Goal: Find specific page/section: Find specific page/section

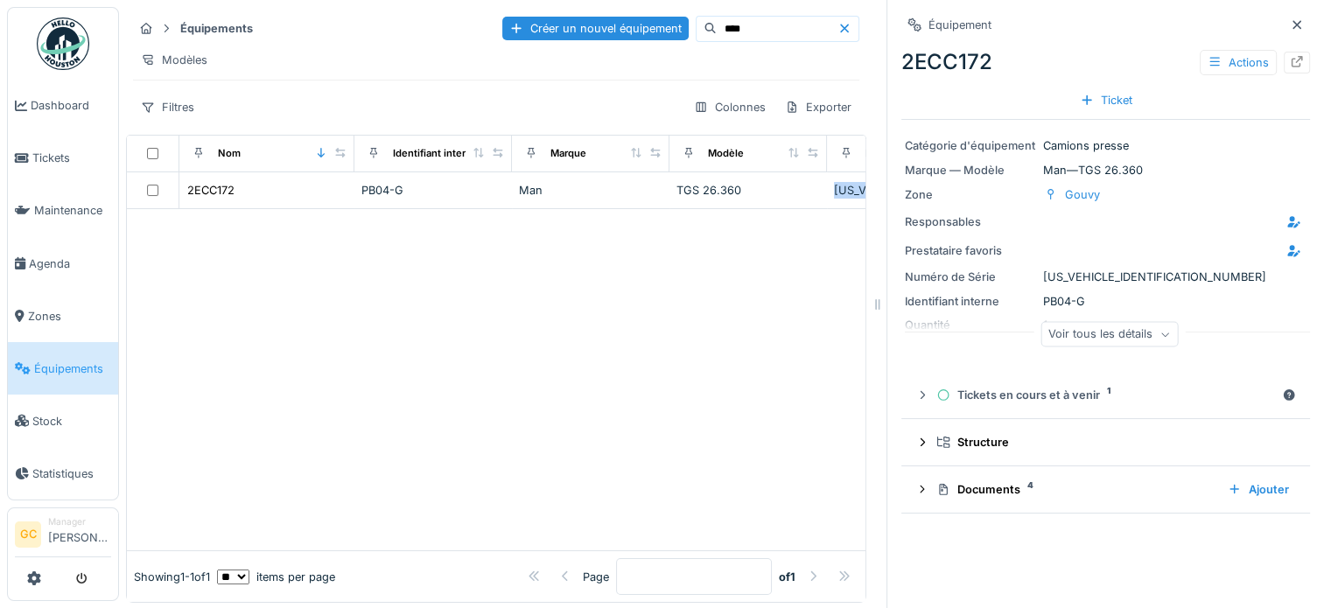
scroll to position [0, 314]
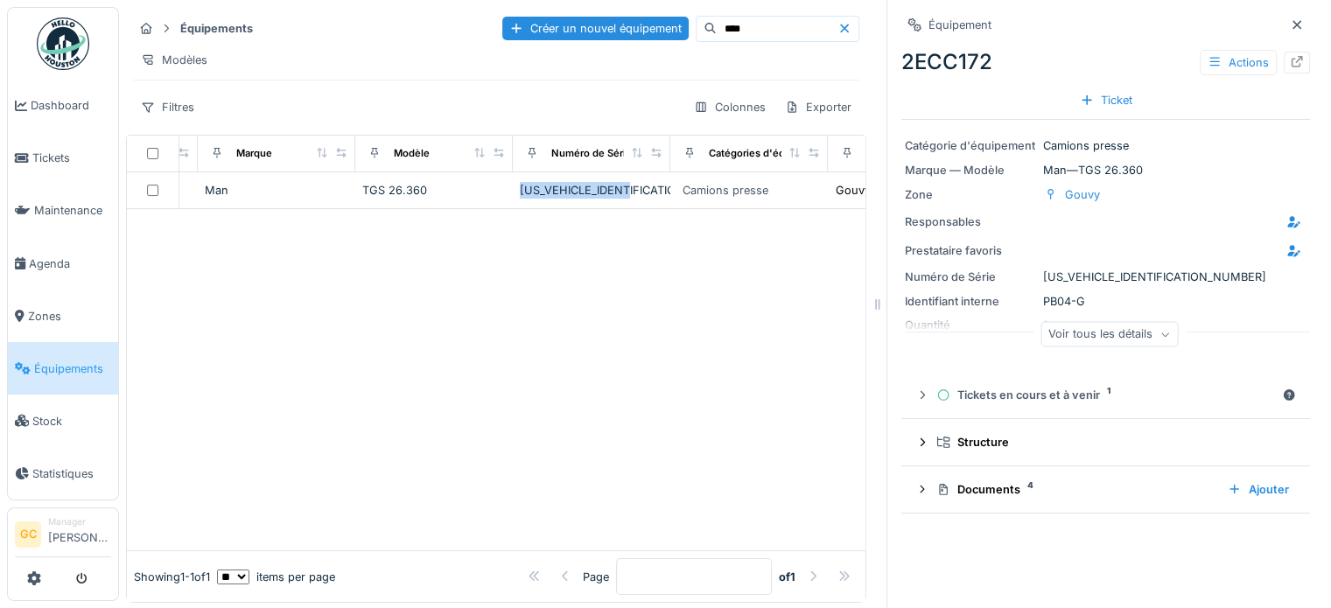
click at [70, 361] on span "Équipements" at bounding box center [72, 369] width 77 height 17
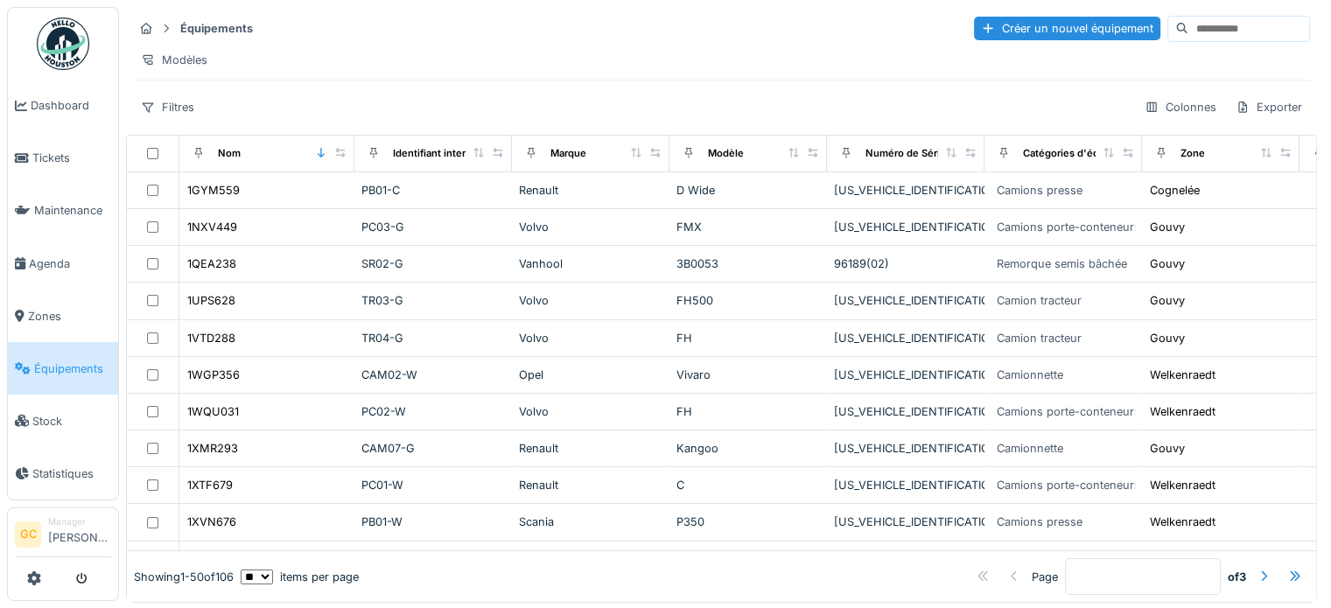
click at [1188, 26] on input at bounding box center [1248, 29] width 121 height 25
type input "***"
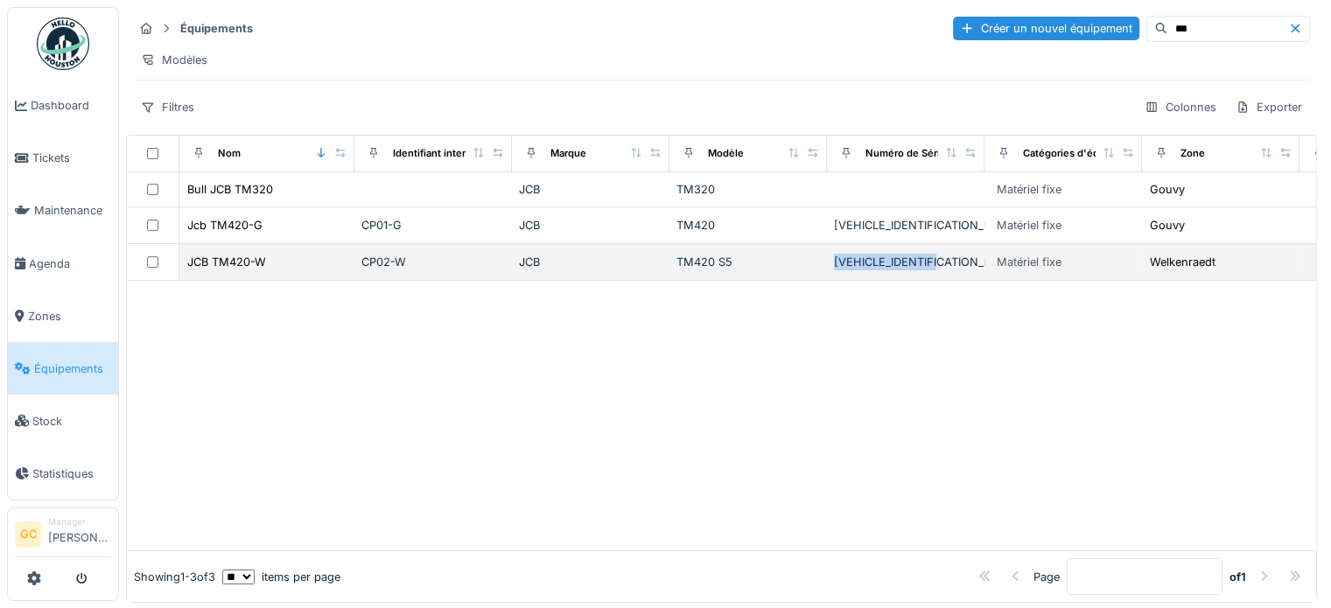
drag, startPoint x: 957, startPoint y: 272, endPoint x: 833, endPoint y: 271, distance: 124.3
click at [834, 270] on div "[VEHICLE_IDENTIFICATION_NUMBER]" at bounding box center [906, 262] width 144 height 17
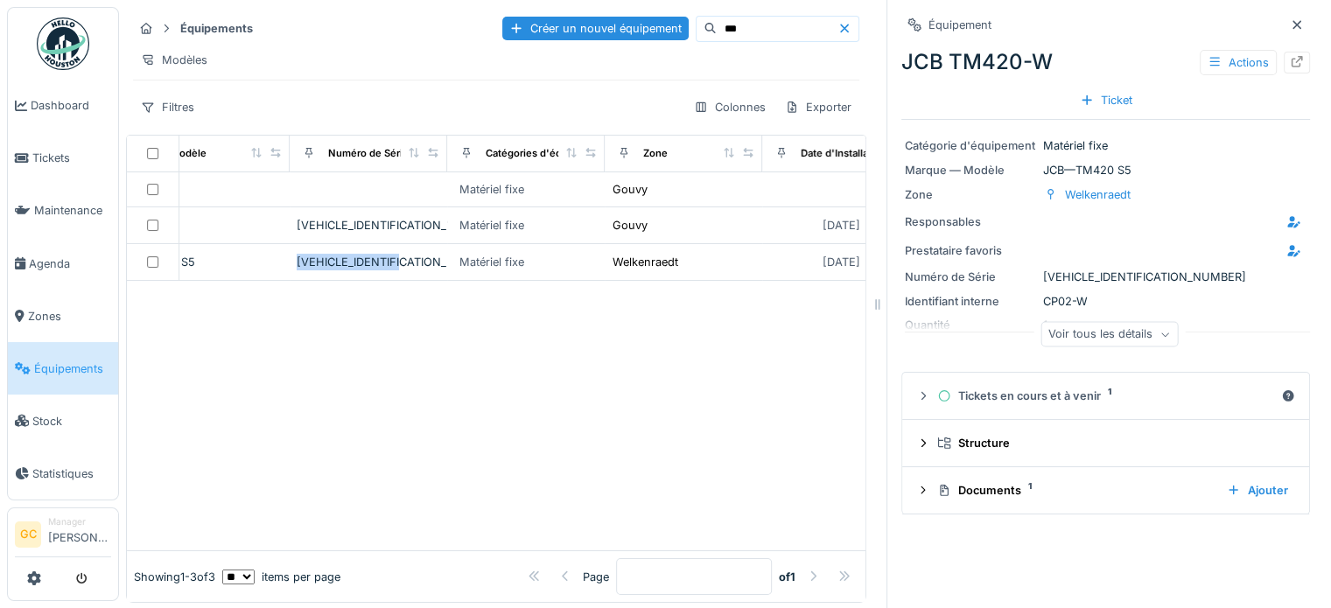
scroll to position [0, 571]
